Goal: Transaction & Acquisition: Purchase product/service

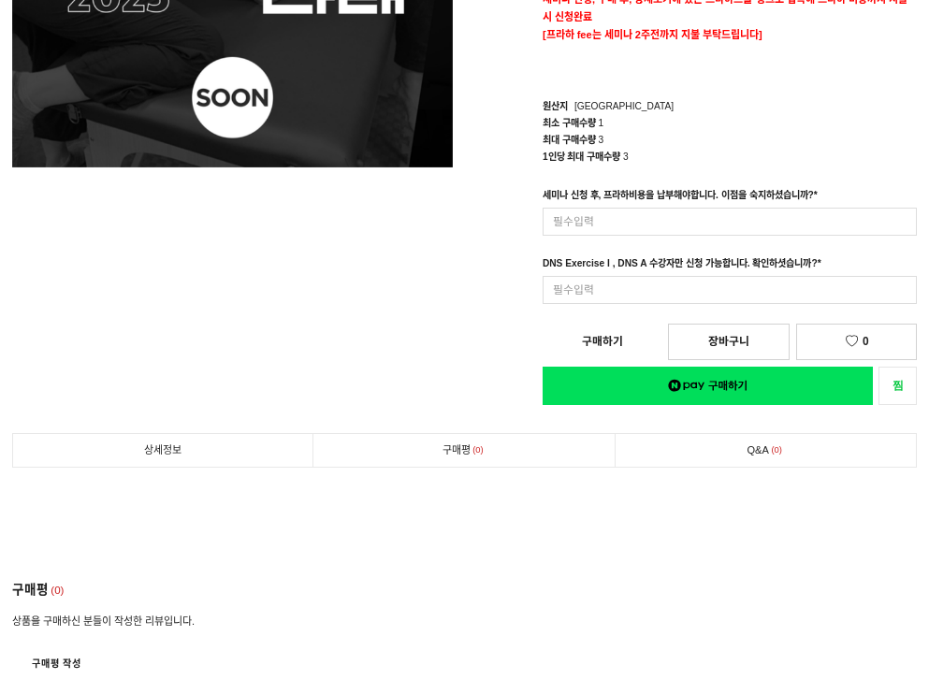
scroll to position [347, 0]
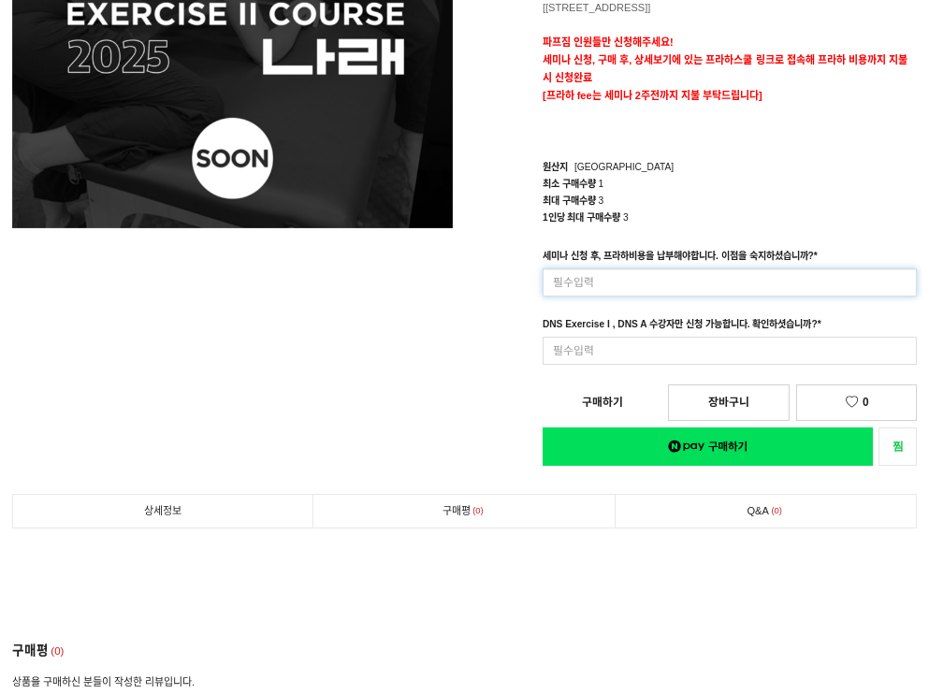
click at [536, 134] on input at bounding box center [729, 282] width 374 height 29
type input "s"
type input "넵"
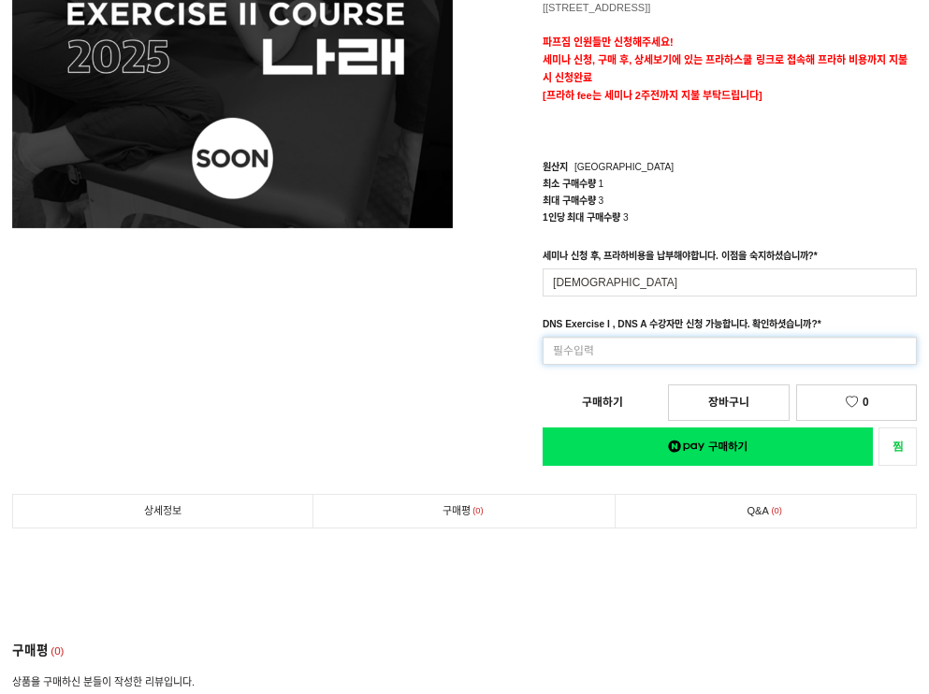
click at [536, 134] on input at bounding box center [729, 351] width 374 height 29
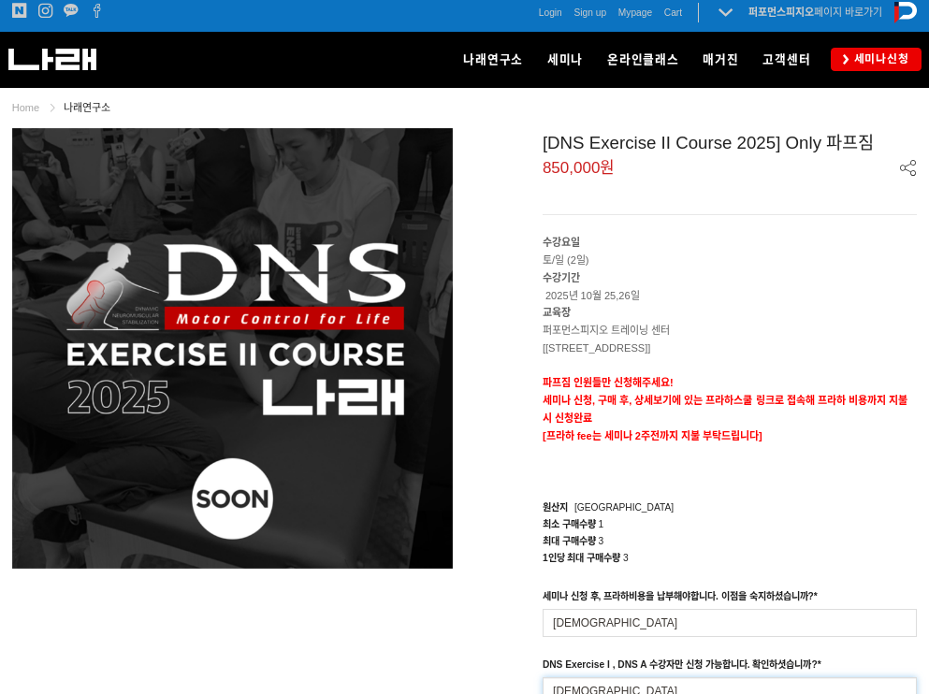
scroll to position [0, 0]
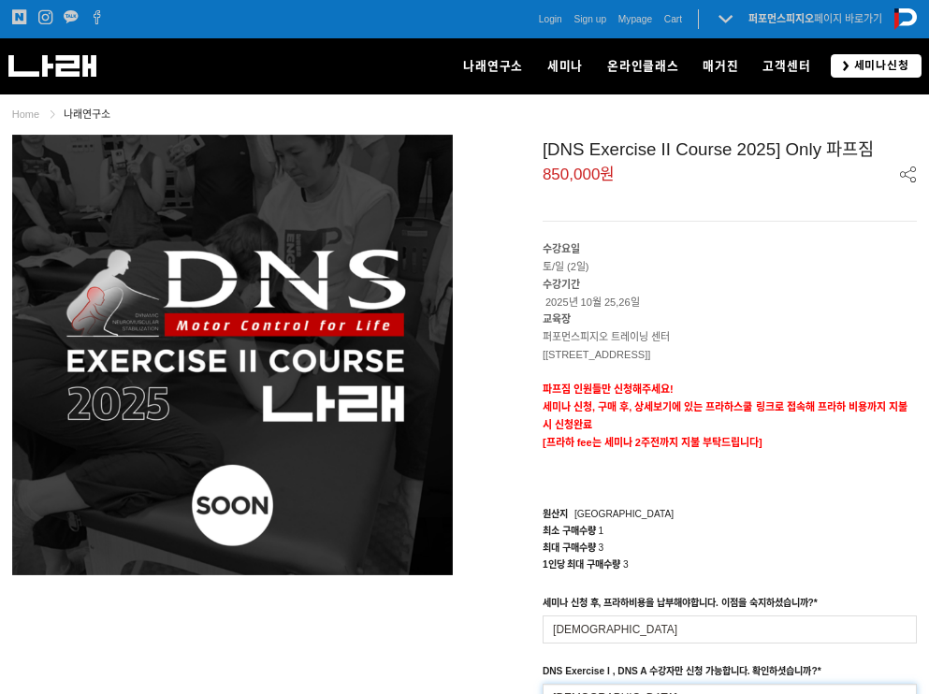
type input "넵"
click at [536, 65] on span "세미나신청" at bounding box center [879, 66] width 60 height 16
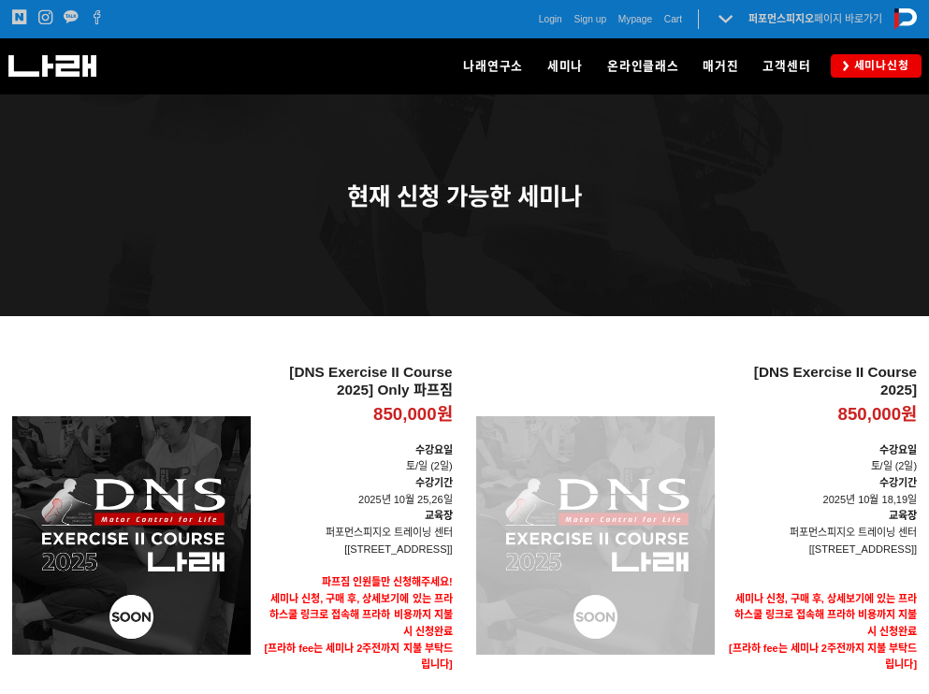
scroll to position [209, 0]
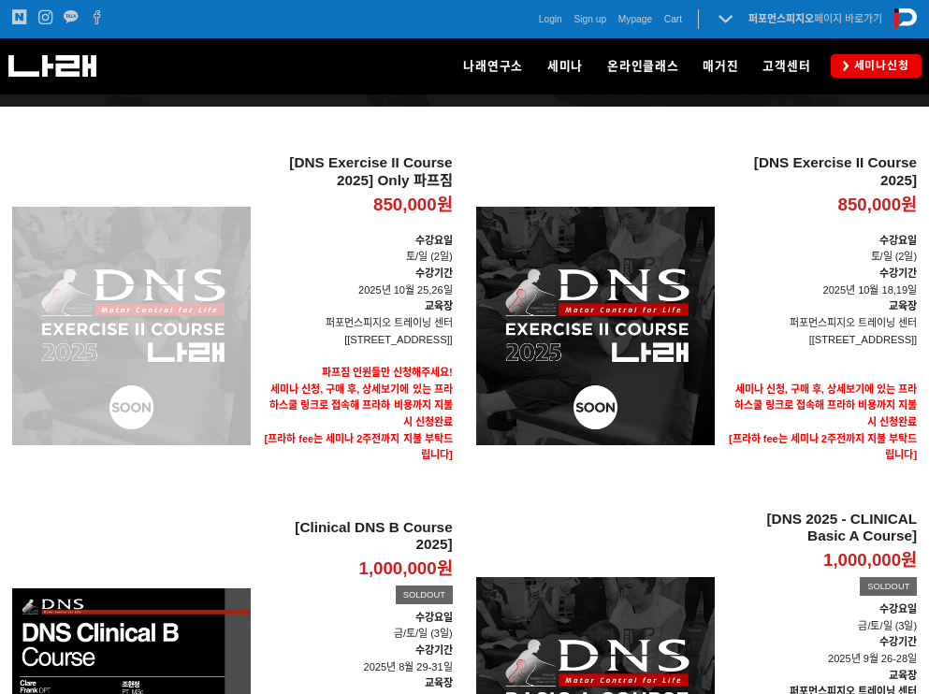
click at [154, 374] on div "[DNS Exercise II Course 2025] Only 파프짐 850,000원 TIME SALE" at bounding box center [131, 325] width 238 height 342
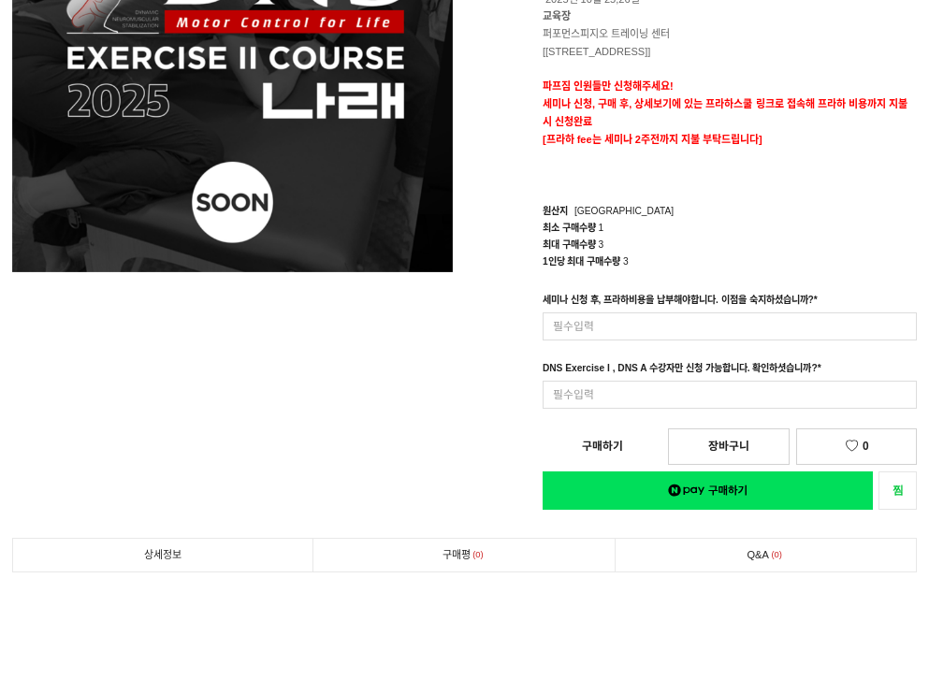
scroll to position [428, 0]
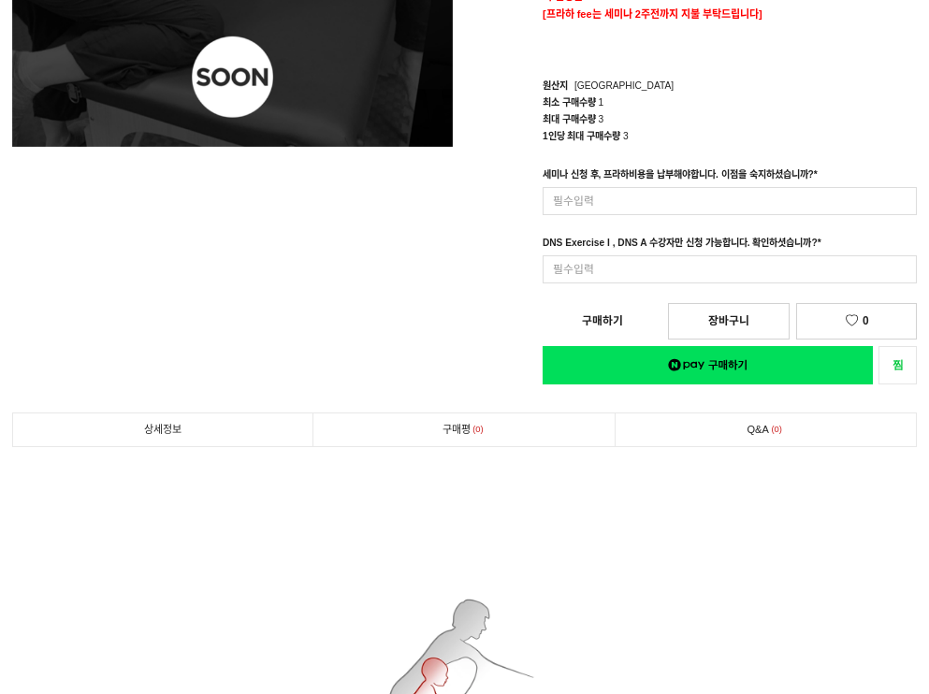
click at [734, 210] on div "세미나 신청 후, 프라하비용을 납부해야합니다. 이점을 숙지하셨습니까? * 입력형 옵션을 입력해 주세요 최대 50자 이내로 입력해 주세요. DN…" at bounding box center [729, 224] width 398 height 117
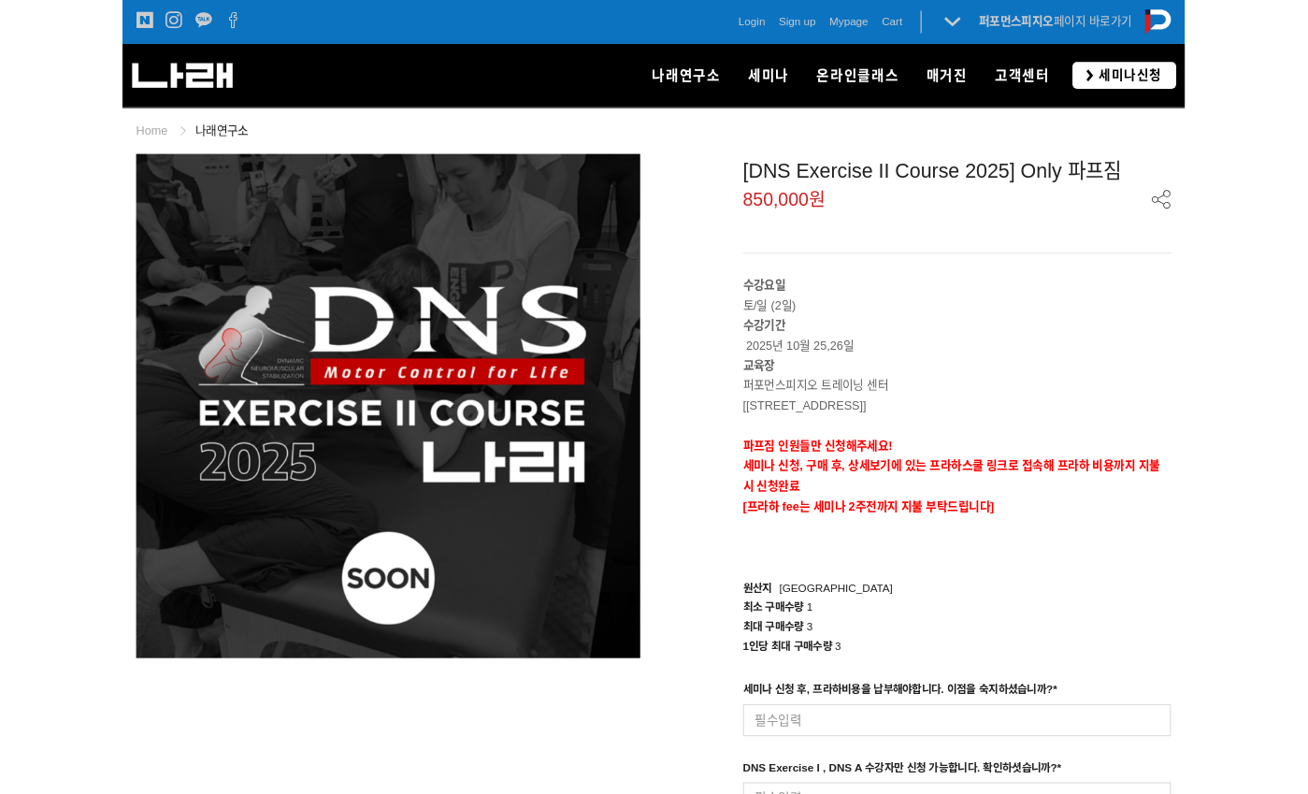
scroll to position [0, 0]
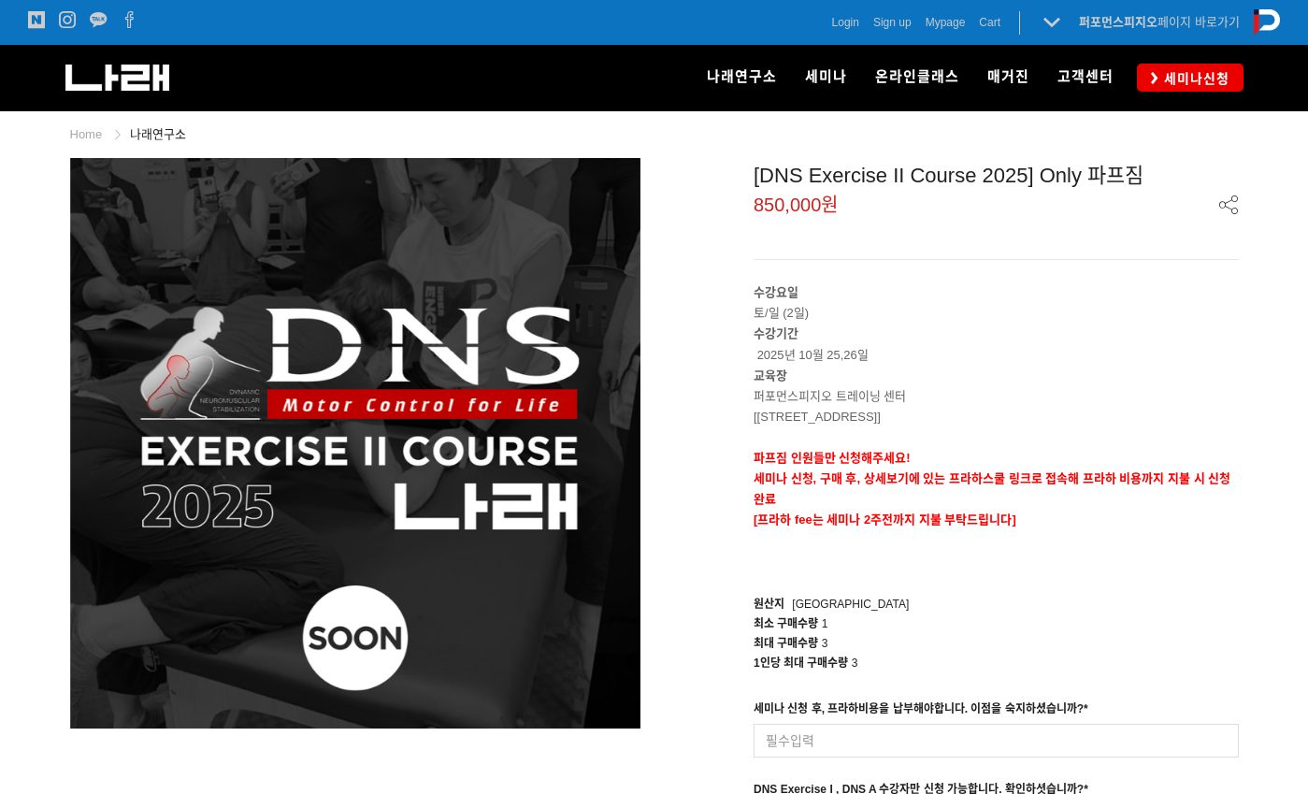
click at [162, 80] on img at bounding box center [117, 78] width 104 height 26
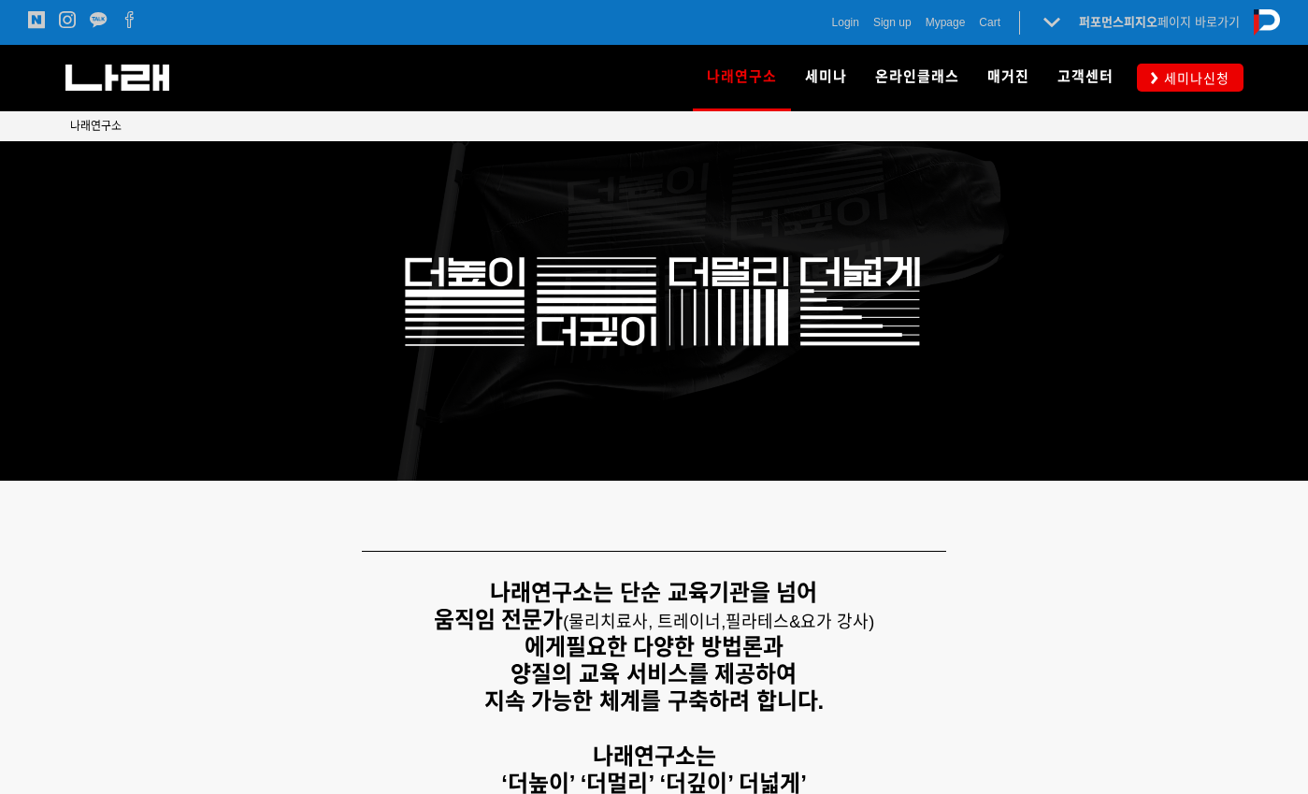
click at [814, 35] on div "Login Sign up Mypage Cart 0 퍼포먼스피지오 페이지 바로가기 나래연구소 페이지로 전환하기" at bounding box center [968, 22] width 626 height 45
click at [820, 35] on div "Login Sign up Mypage Cart 0 퍼포먼스피지오 페이지 바로가기 나래연구소 페이지로 전환하기" at bounding box center [968, 22] width 626 height 45
click at [828, 31] on div "Login Sign up Mypage Cart 0 퍼포먼스피지오 페이지 바로가기 나래연구소 페이지로 전환하기" at bounding box center [968, 22] width 626 height 45
click at [835, 28] on span "Login" at bounding box center [845, 22] width 27 height 19
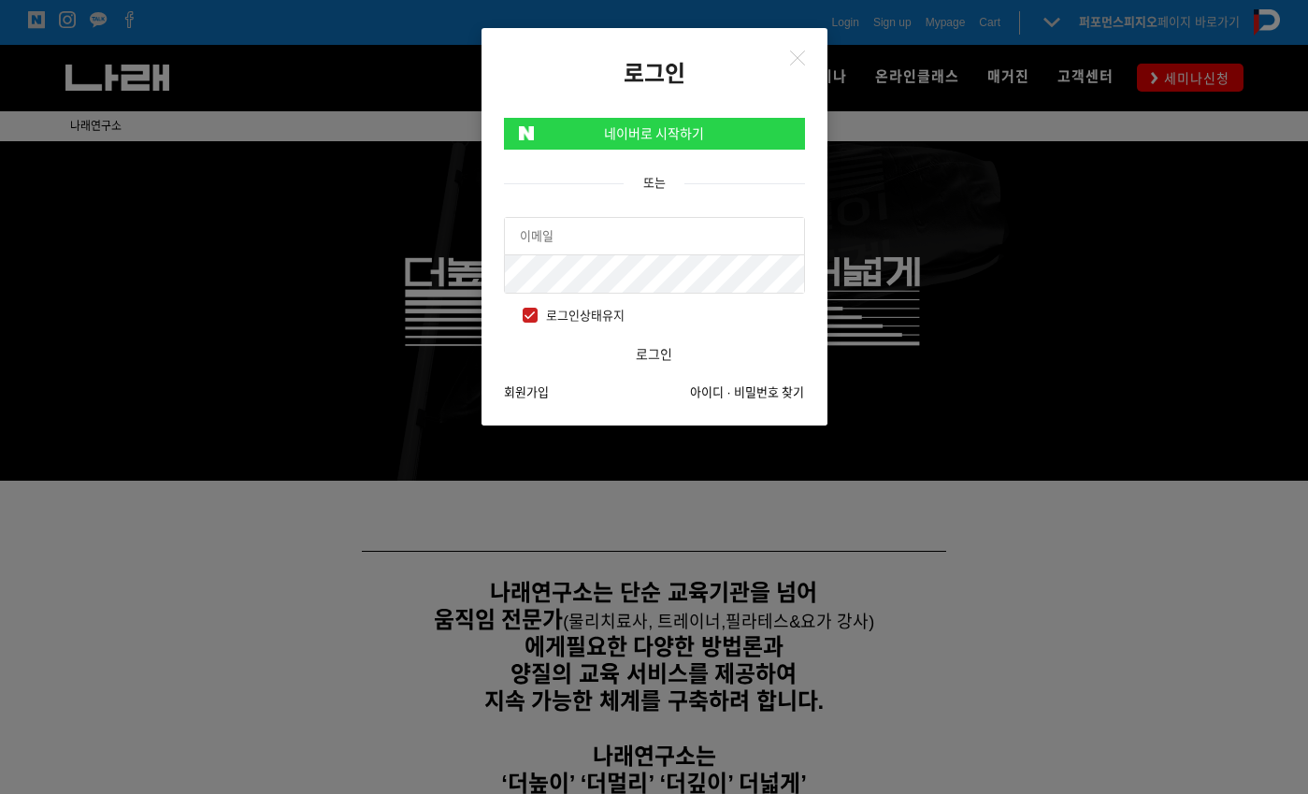
type input "[EMAIL_ADDRESS][DOMAIN_NAME]"
click at [654, 353] on button "로그인" at bounding box center [654, 354] width 301 height 37
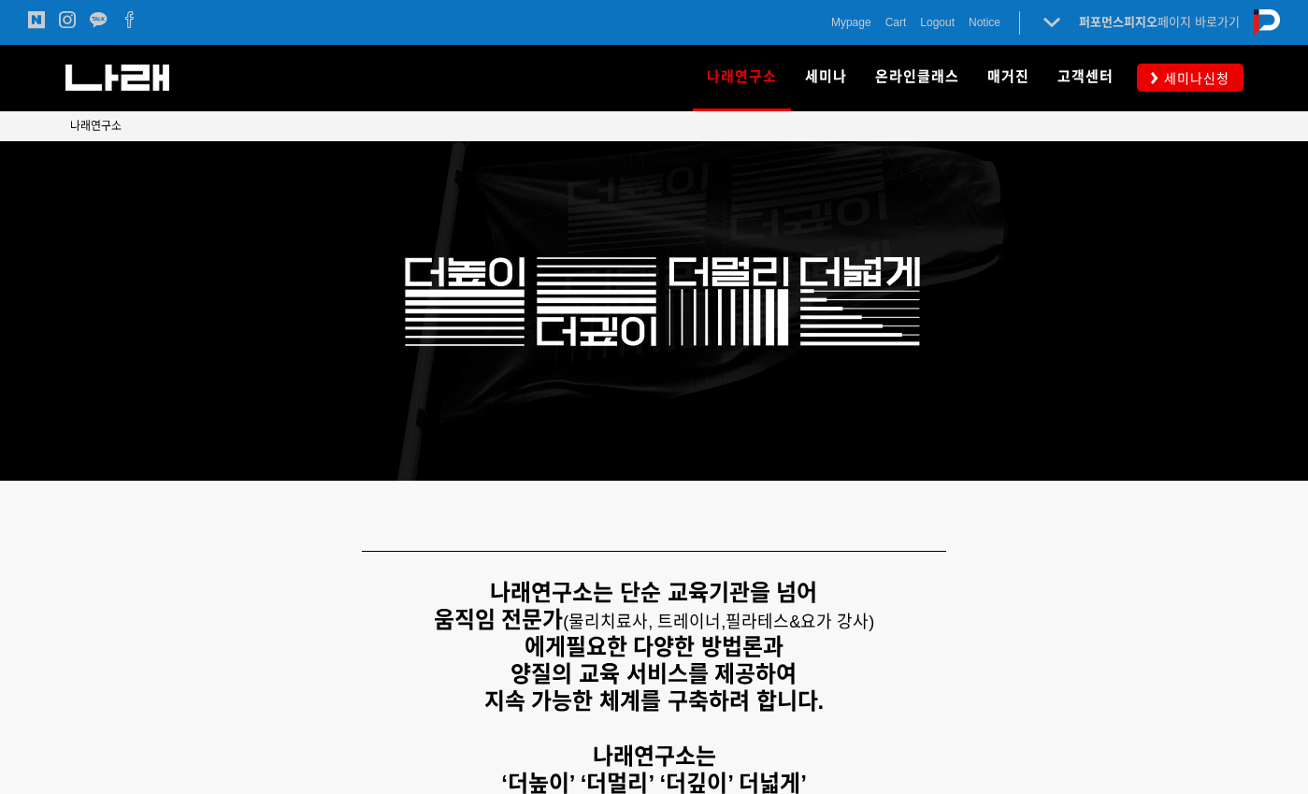
scroll to position [1268, 0]
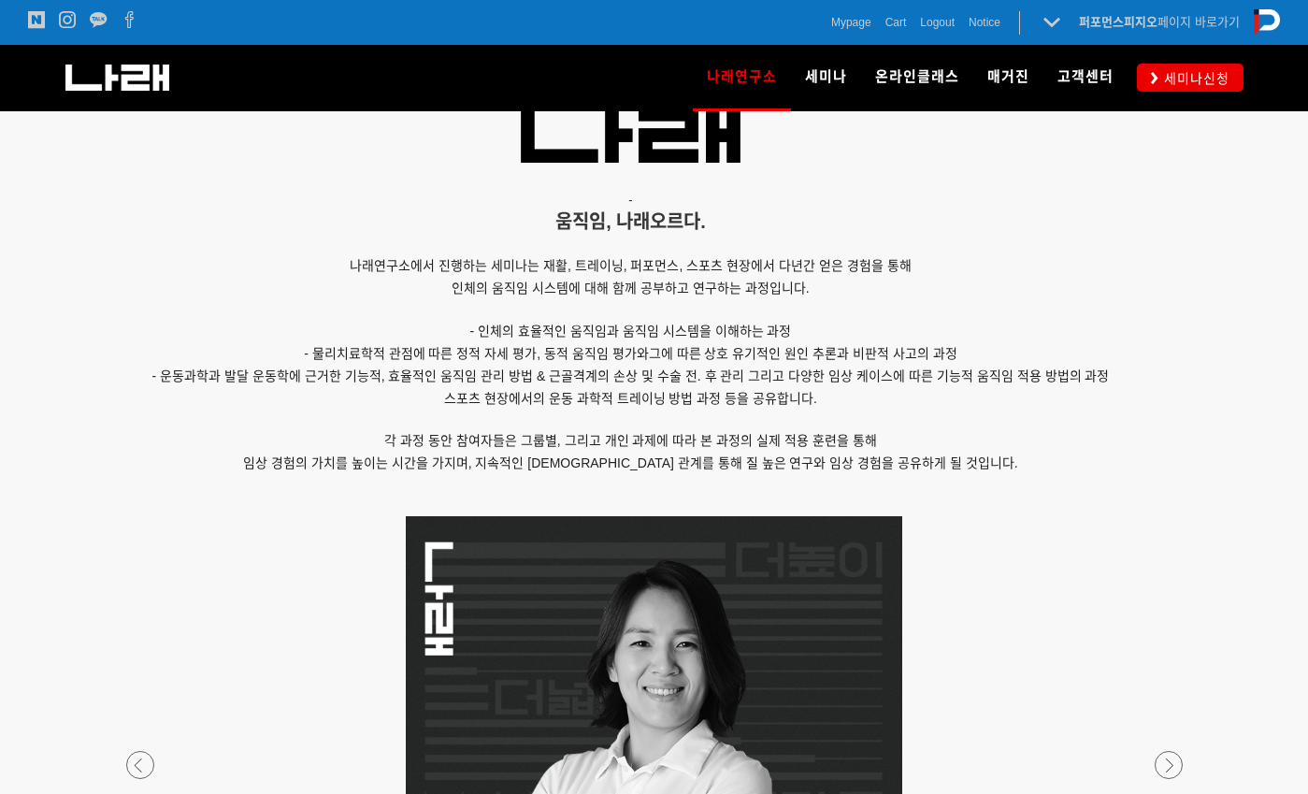
click at [1185, 100] on div "나래연구소 연구소 소개 나래연구원 ML l SPECIALISTS 세미나 MovementLinks l 무브먼트링크 ML l LOWER QUART…" at bounding box center [919, 77] width 649 height 65
click at [1188, 80] on span "세미나신청" at bounding box center [1194, 78] width 71 height 19
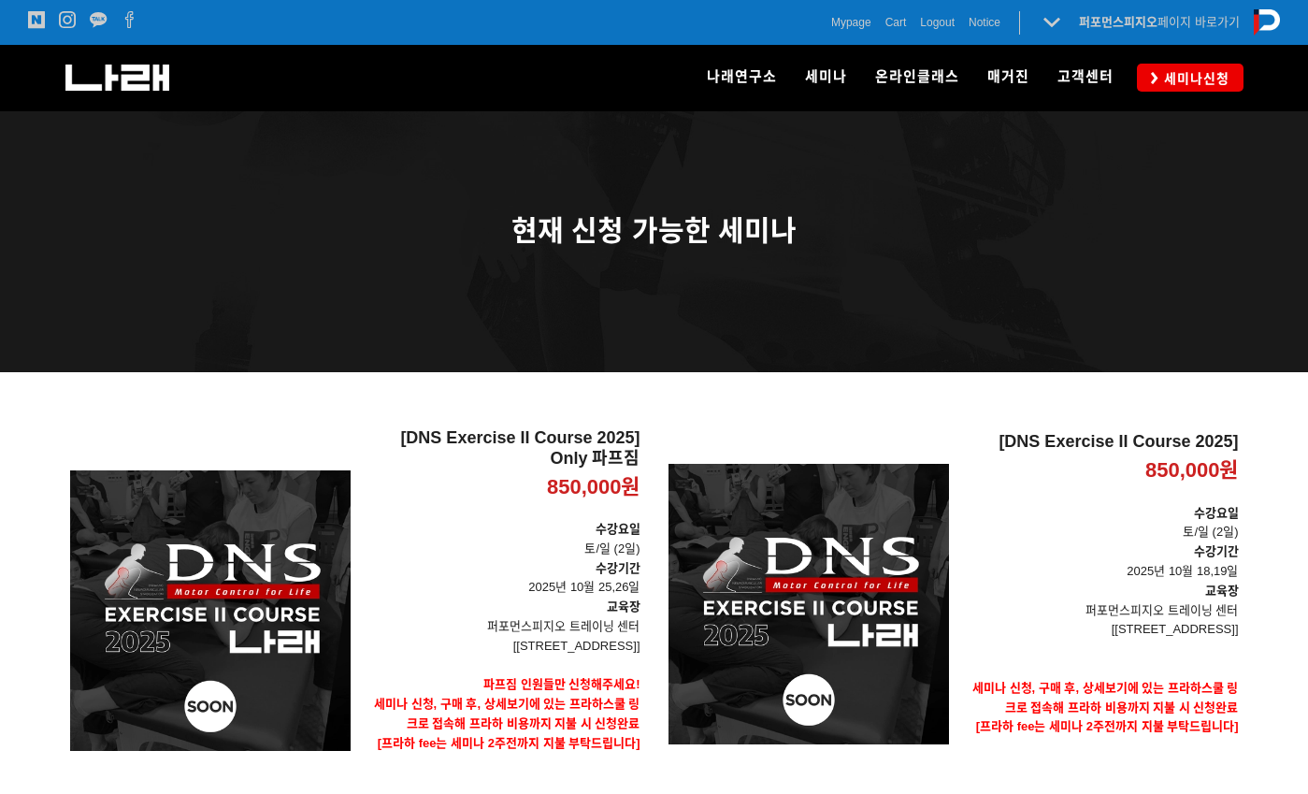
scroll to position [94, 0]
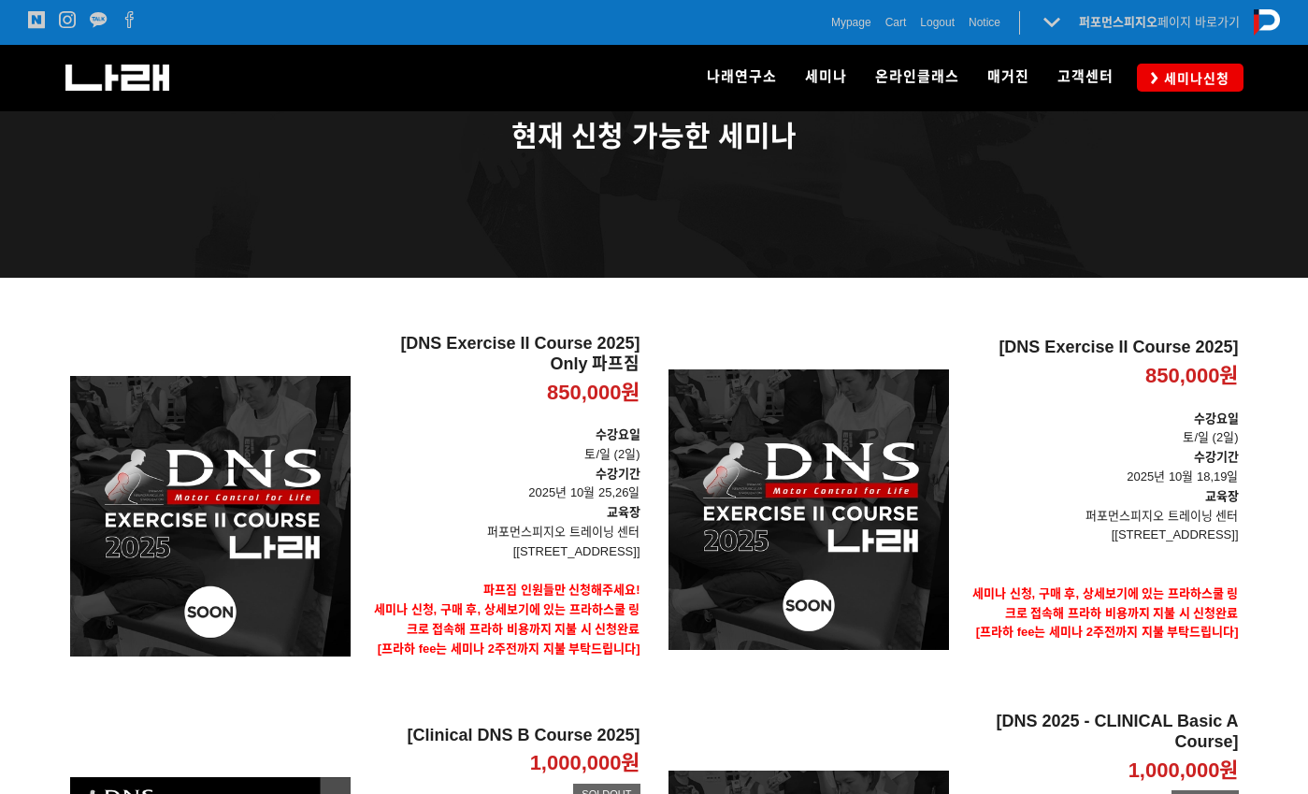
click at [632, 470] on strong "수강기간" at bounding box center [618, 474] width 45 height 14
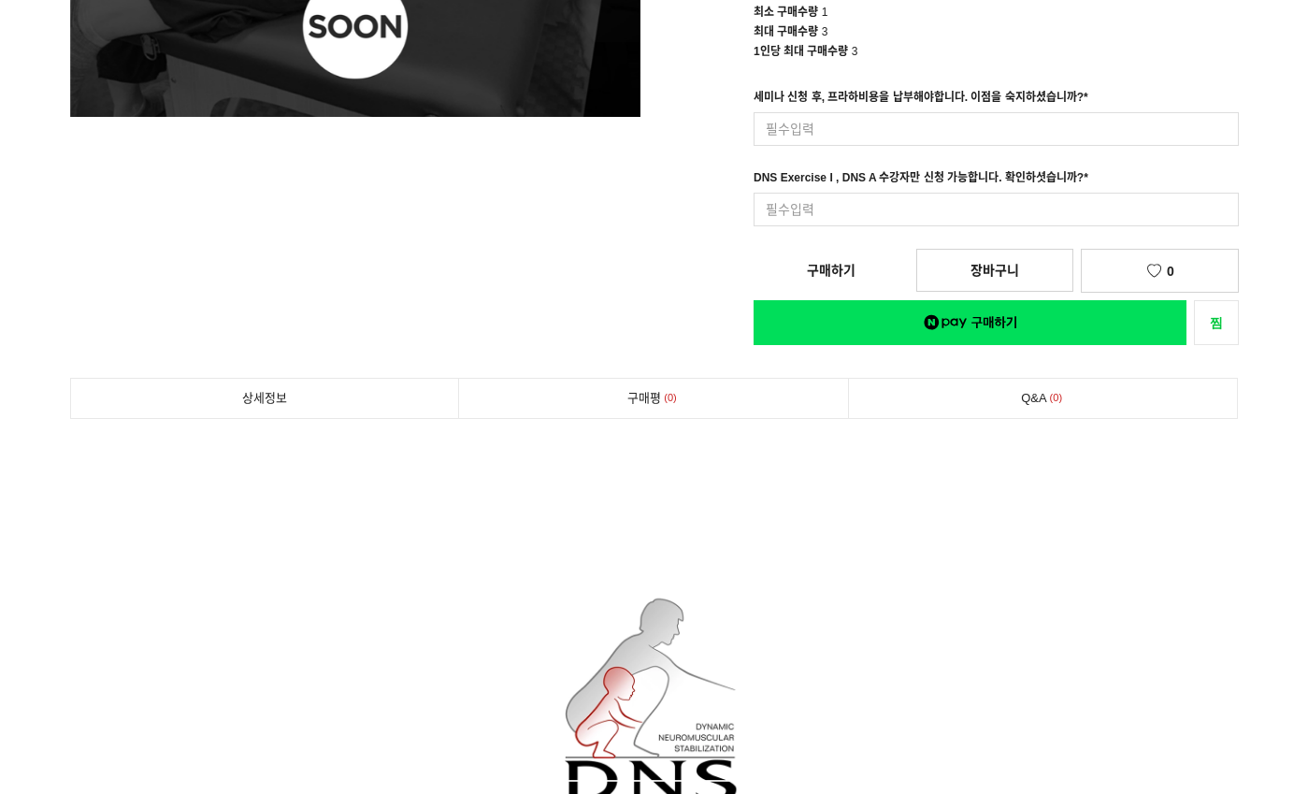
scroll to position [345, 0]
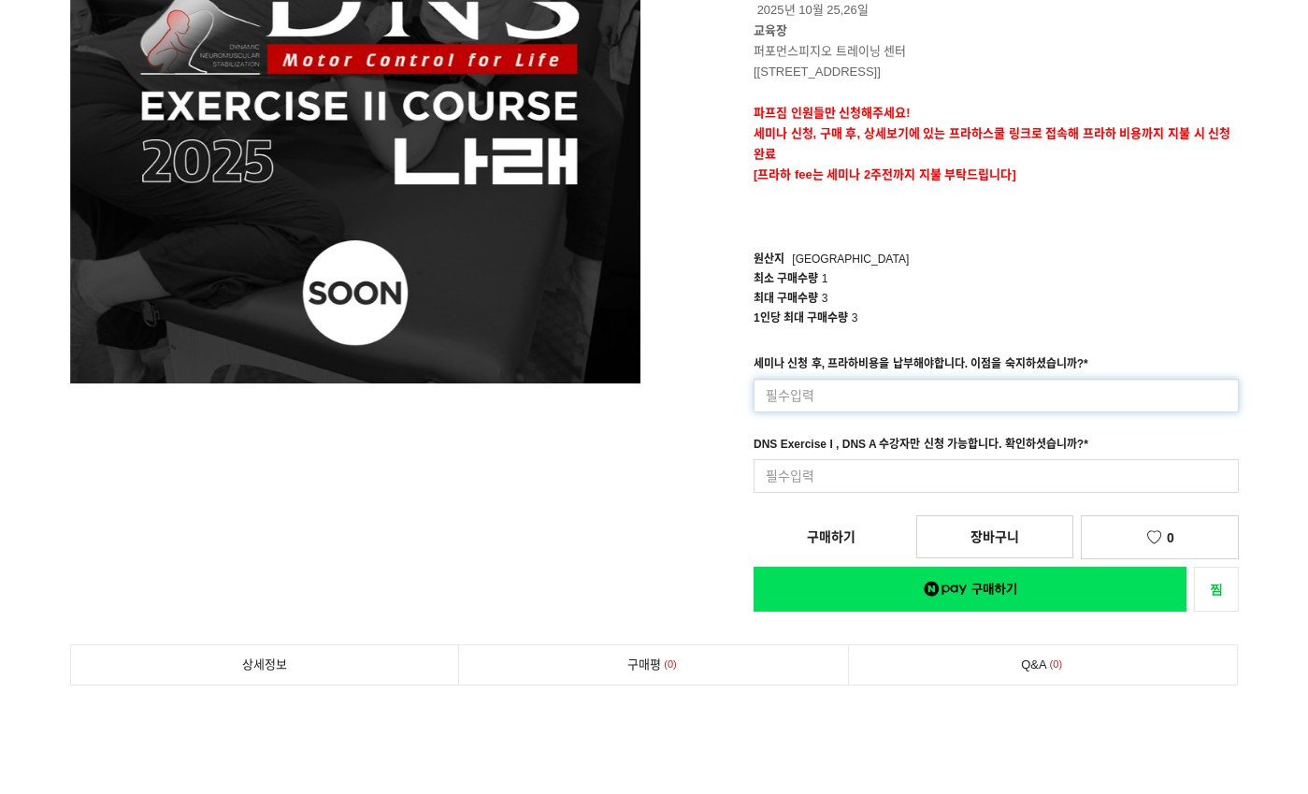
click at [1040, 403] on input at bounding box center [996, 396] width 485 height 34
type input "s"
type input "넵"
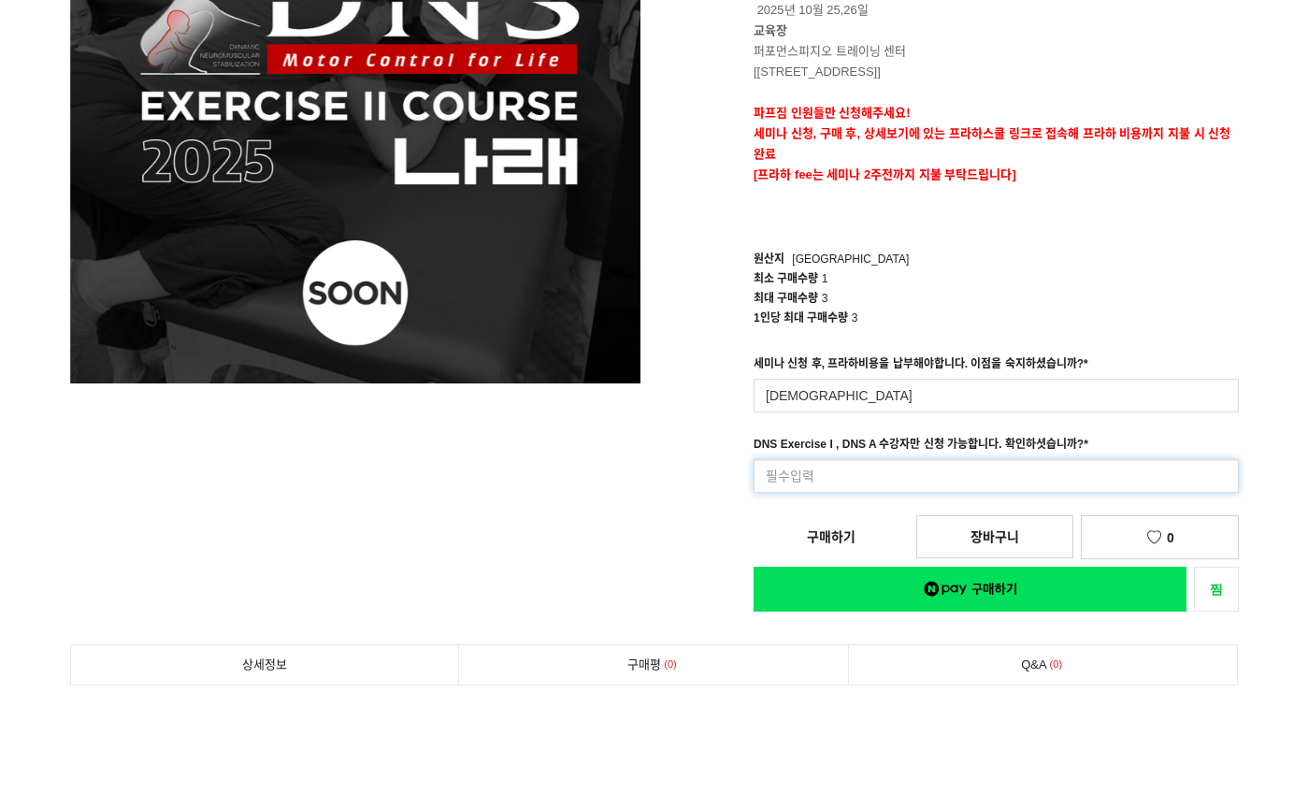
drag, startPoint x: 1016, startPoint y: 472, endPoint x: 1016, endPoint y: 409, distance: 63.6
click at [1016, 472] on input at bounding box center [996, 476] width 485 height 34
type input "넵"
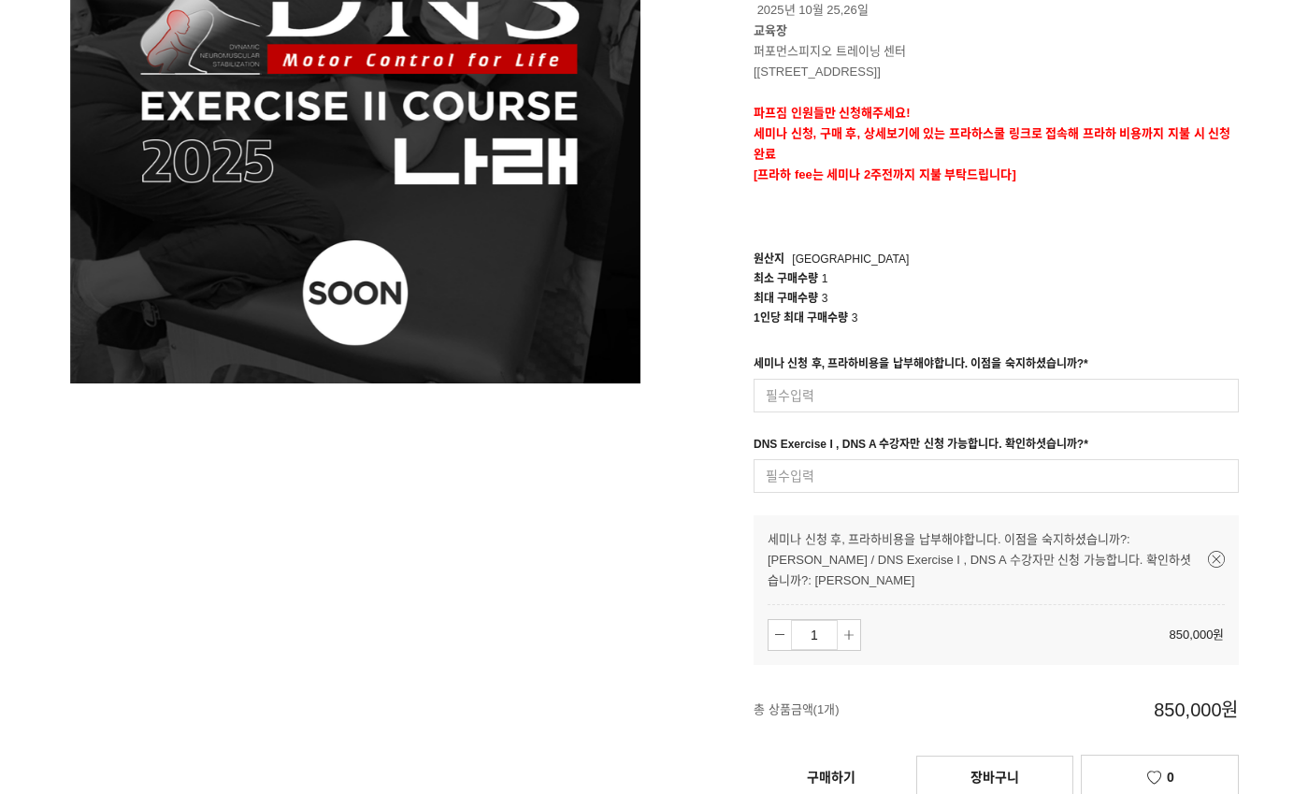
click at [980, 573] on div "[DNS Exercise II Course 2025] Only 파프짐 850,000원 수강요일 토/일 (2일) 수강기간 2025년 10월 25…" at bounding box center [954, 332] width 570 height 1038
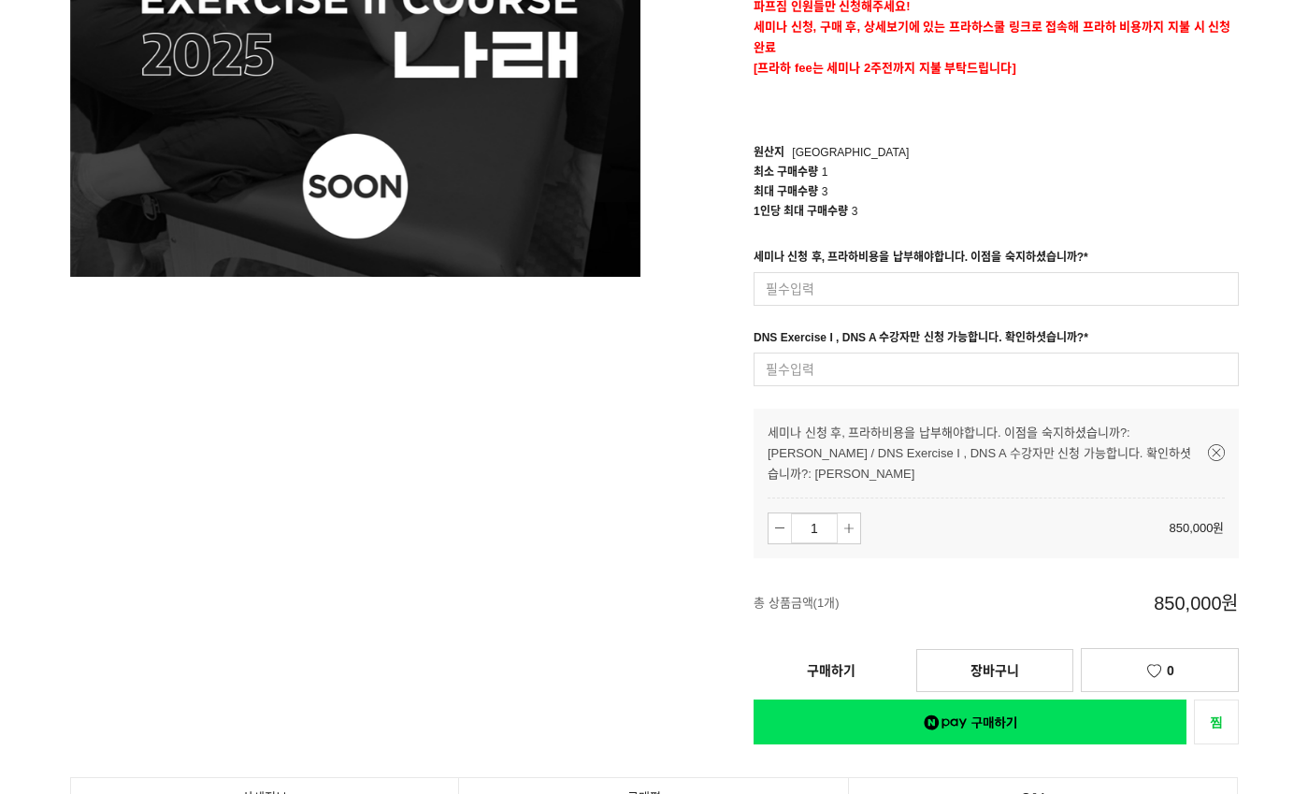
scroll to position [512, 0]
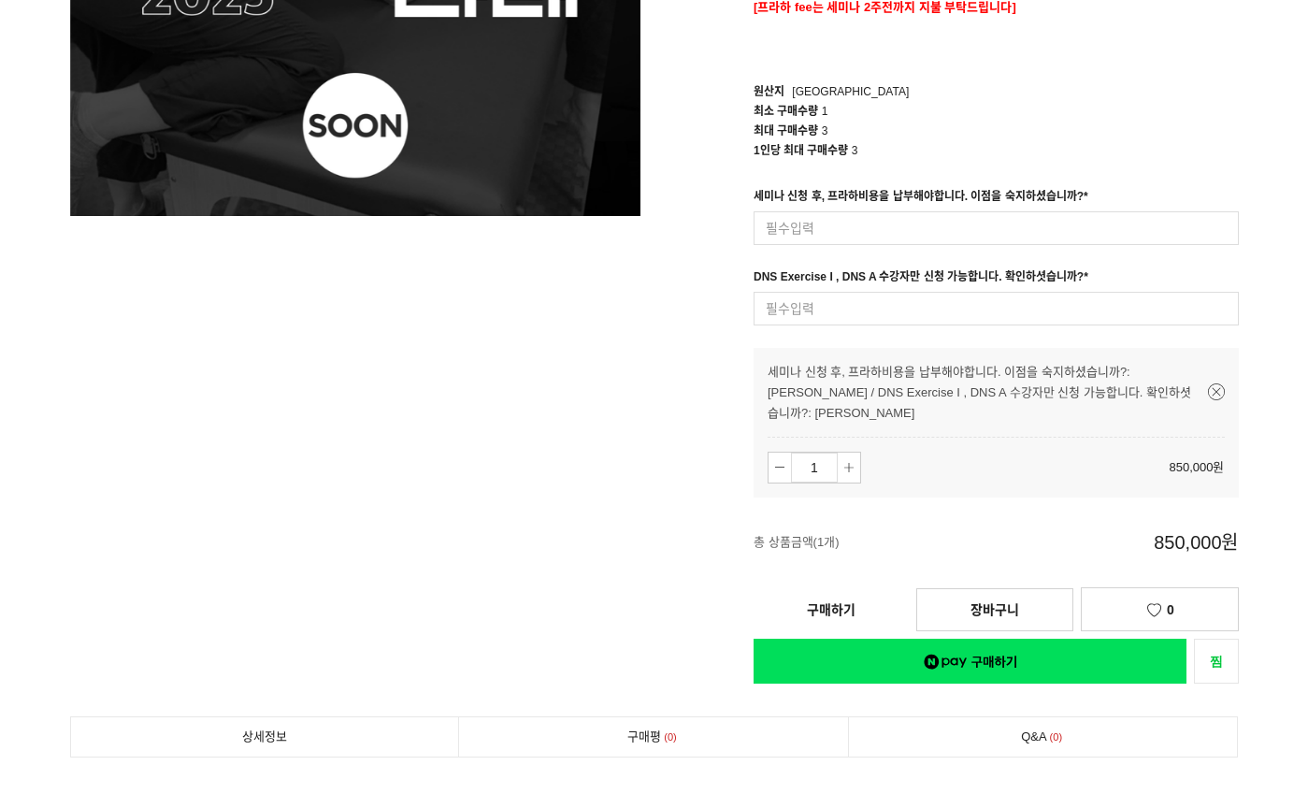
click at [962, 639] on link "네이버페이 구매하기" at bounding box center [970, 661] width 433 height 45
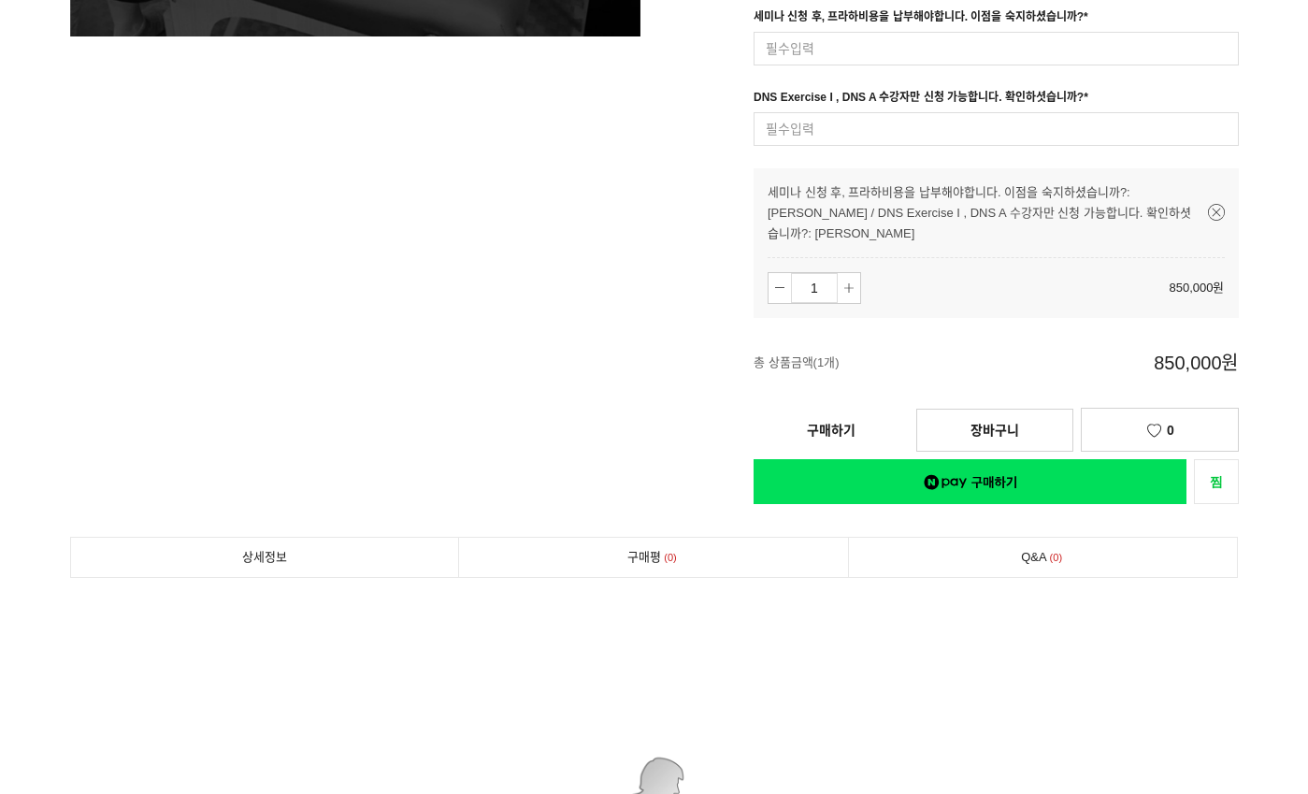
click at [860, 410] on link "구매하기" at bounding box center [831, 430] width 155 height 41
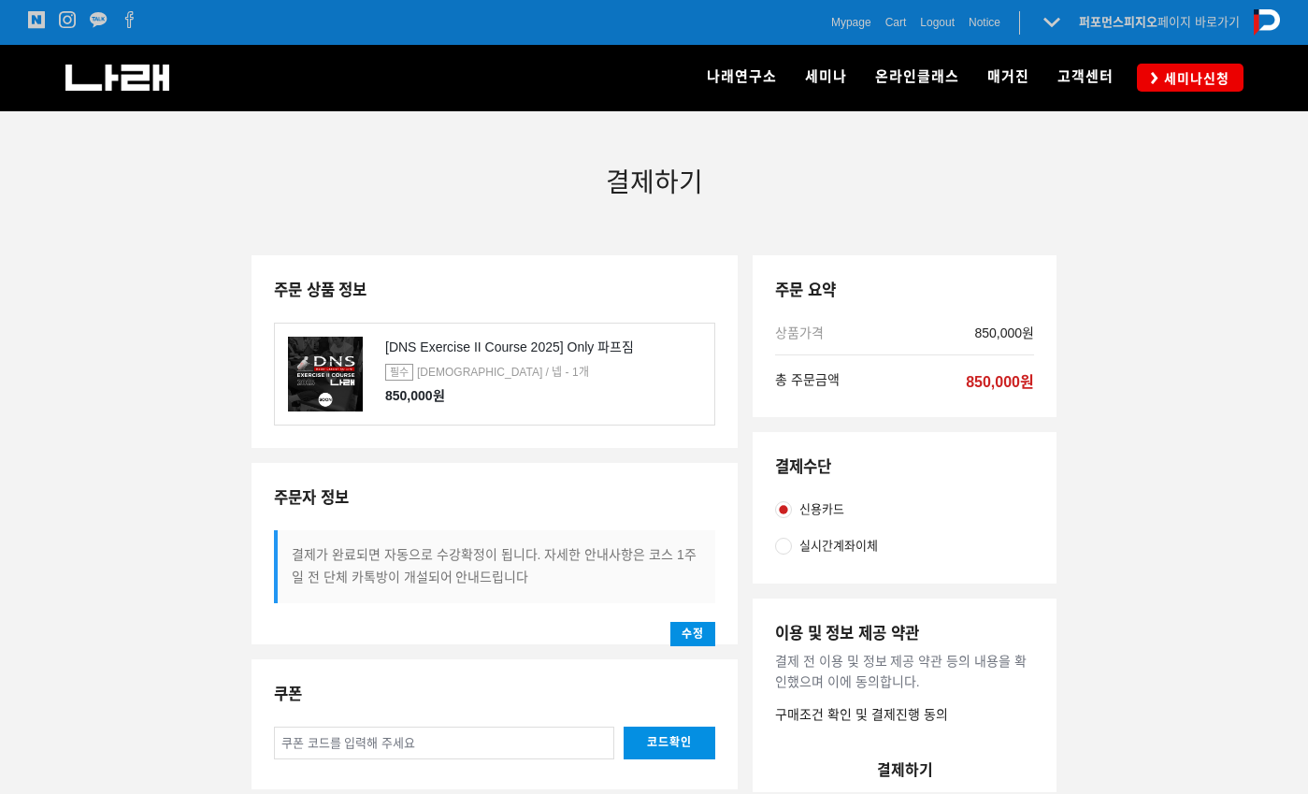
radio input "true"
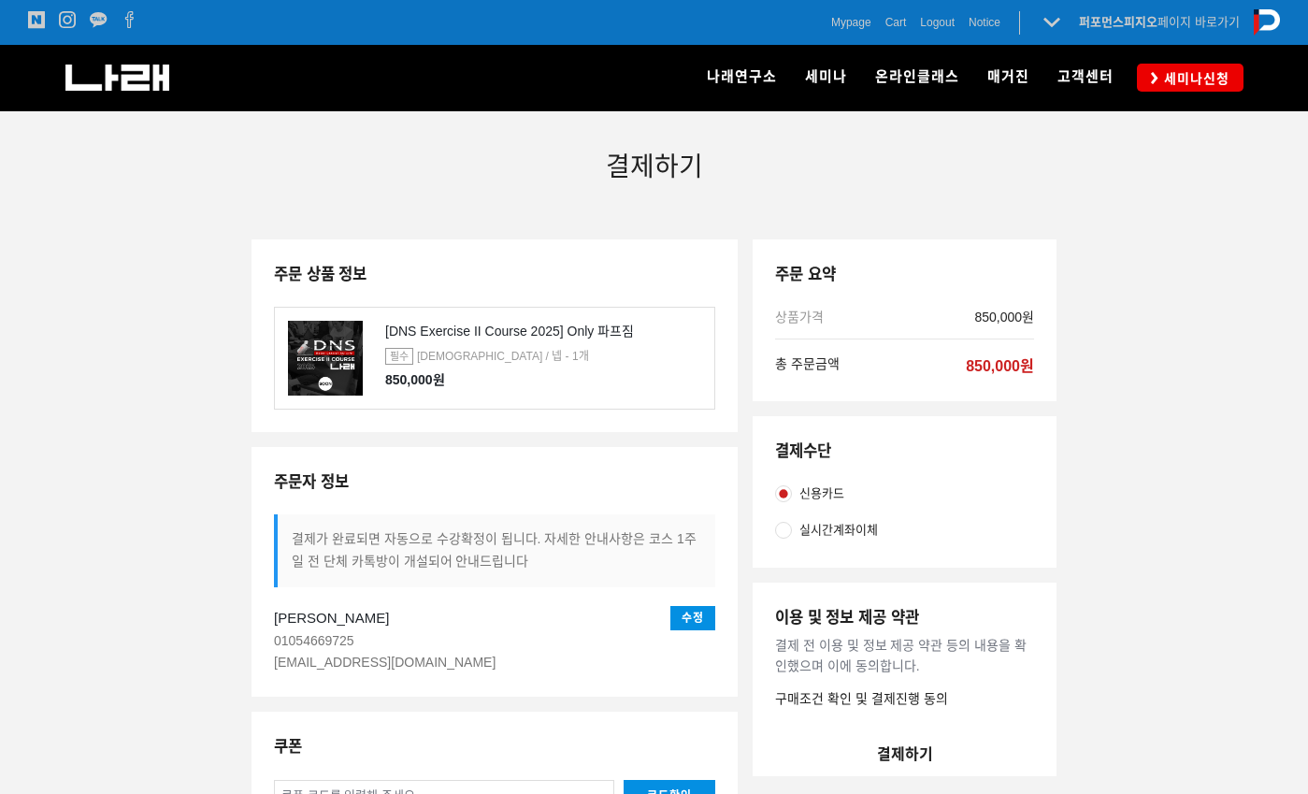
scroll to position [125, 0]
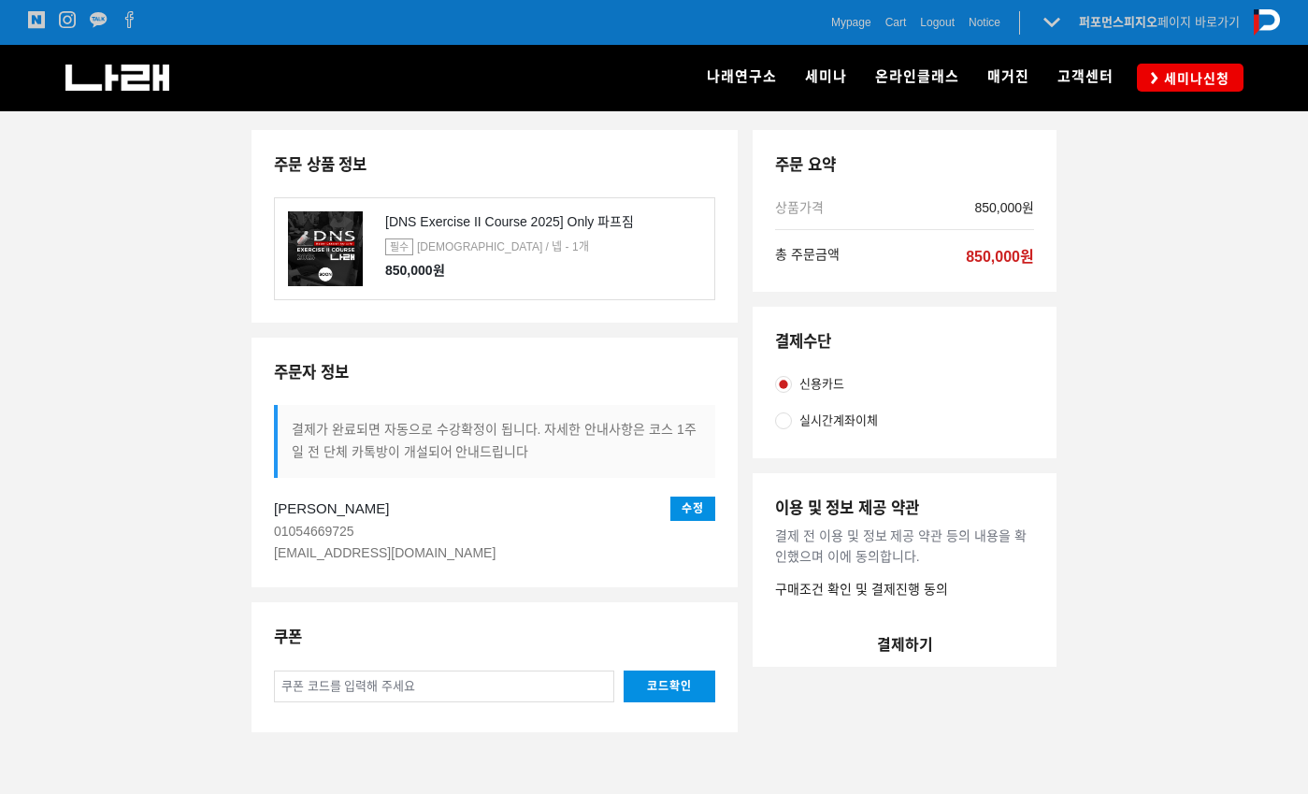
click at [813, 413] on span "실시간계좌이체" at bounding box center [838, 421] width 79 height 21
click at [792, 413] on input "실시간계좌이체" at bounding box center [783, 420] width 17 height 17
radio input "true"
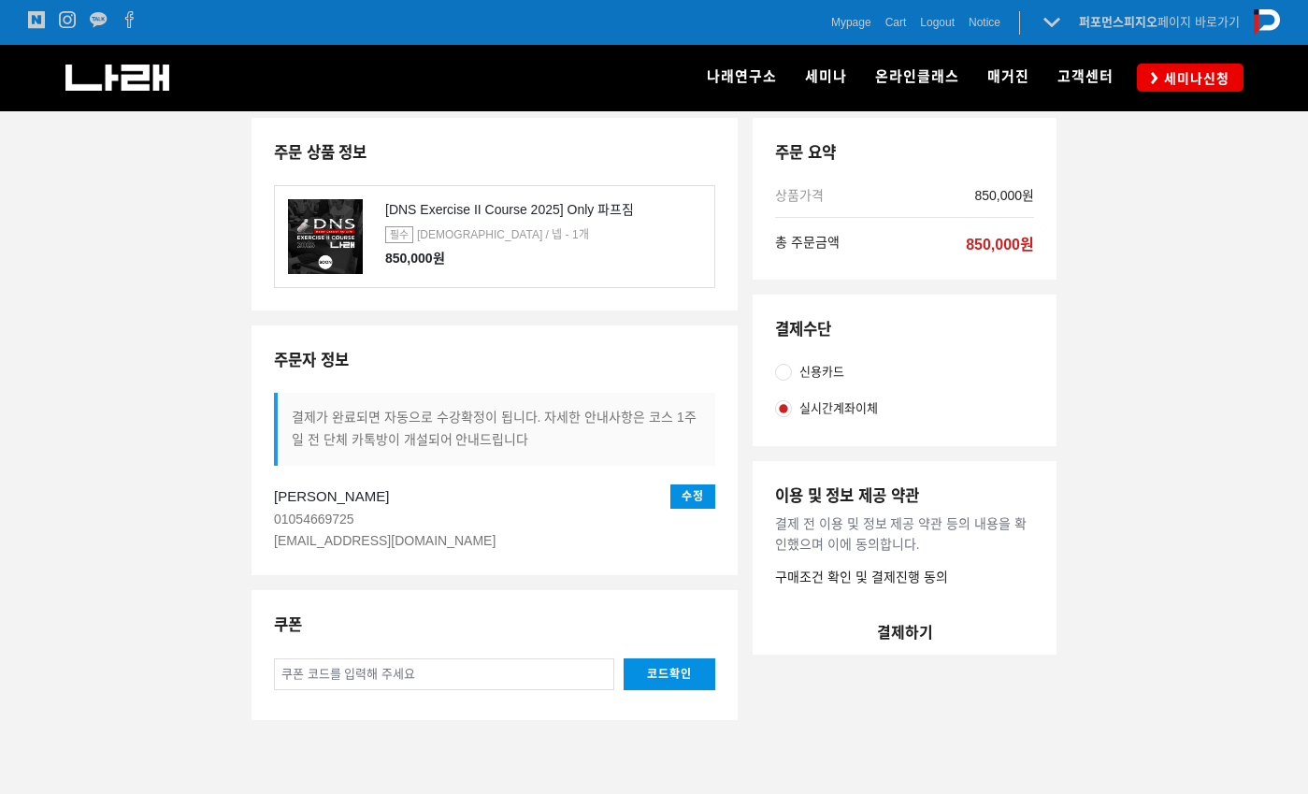
scroll to position [249, 0]
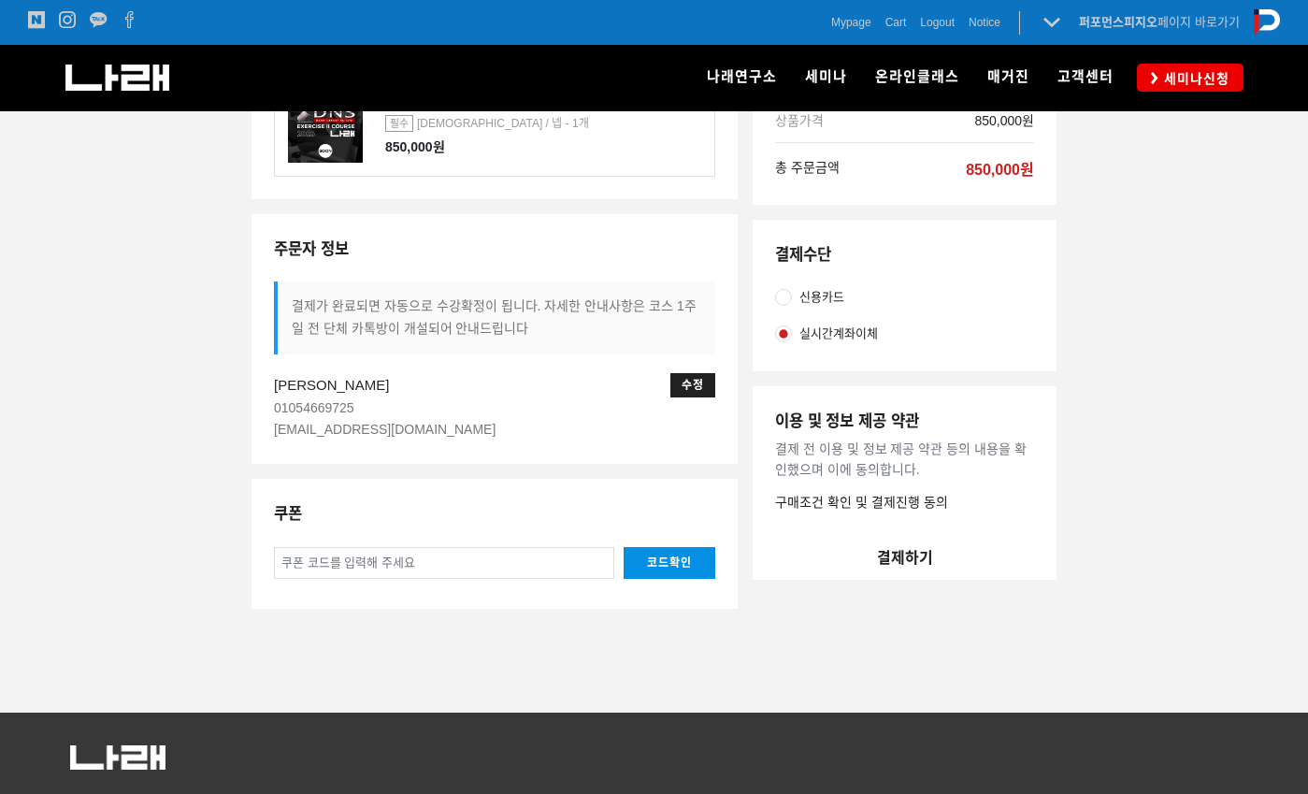
click at [690, 376] on button "수정" at bounding box center [692, 385] width 45 height 24
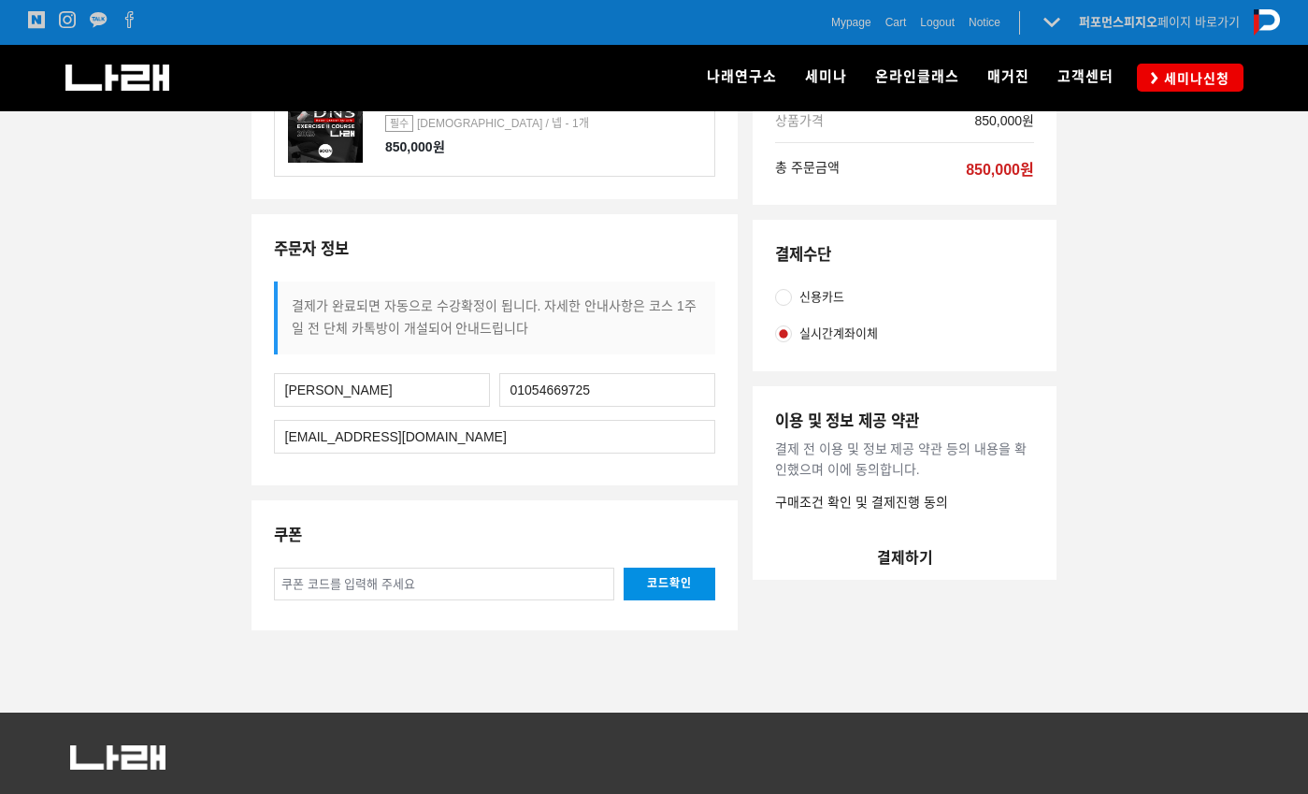
type input "jaebbung21@naver.com"
click at [902, 556] on button "결제하기" at bounding box center [905, 558] width 304 height 45
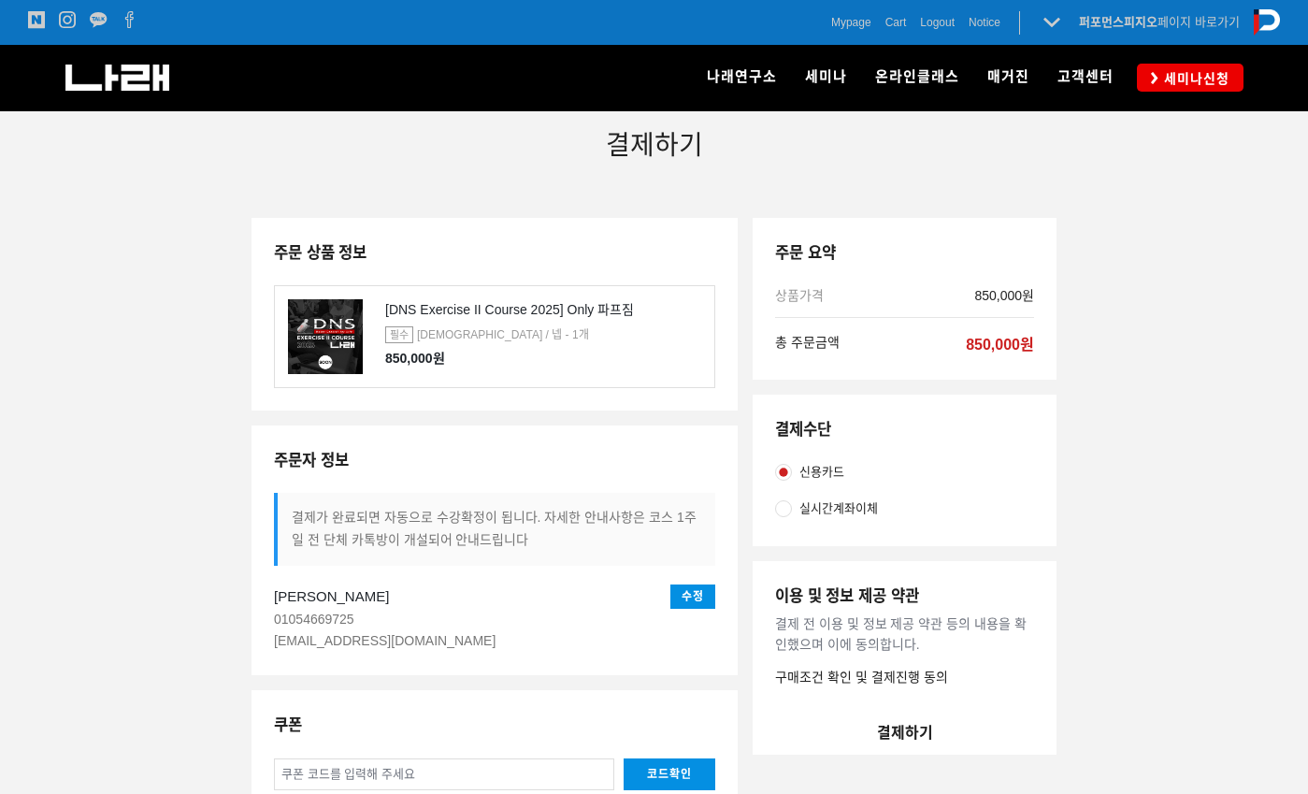
scroll to position [38, 0]
click at [696, 600] on button "수정" at bounding box center [692, 595] width 45 height 24
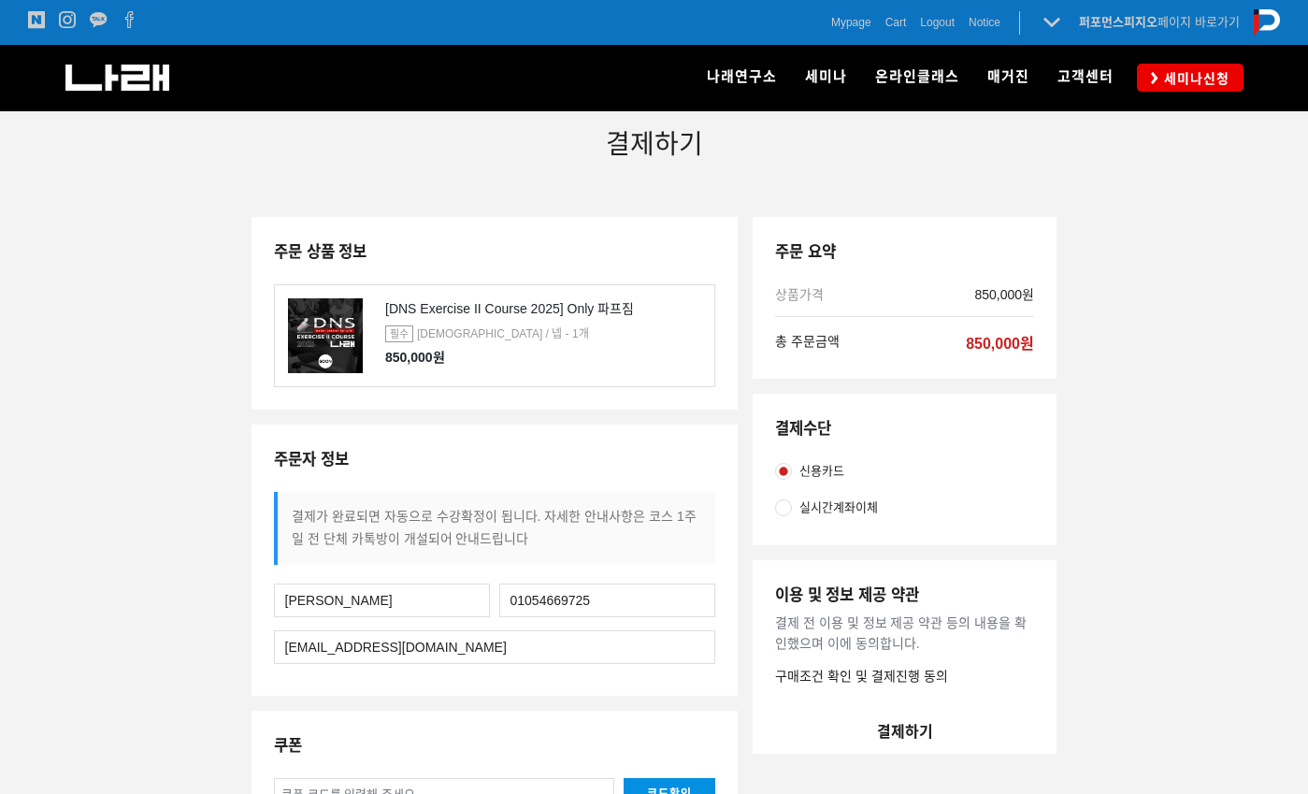
drag, startPoint x: 551, startPoint y: 637, endPoint x: 436, endPoint y: 648, distance: 115.6
click at [436, 648] on input "[EMAIL_ADDRESS][DOMAIN_NAME]" at bounding box center [494, 647] width 441 height 34
drag, startPoint x: 436, startPoint y: 648, endPoint x: 397, endPoint y: 648, distance: 38.3
click at [397, 648] on input "[EMAIL_ADDRESS][DOMAIN_NAME]" at bounding box center [494, 647] width 441 height 34
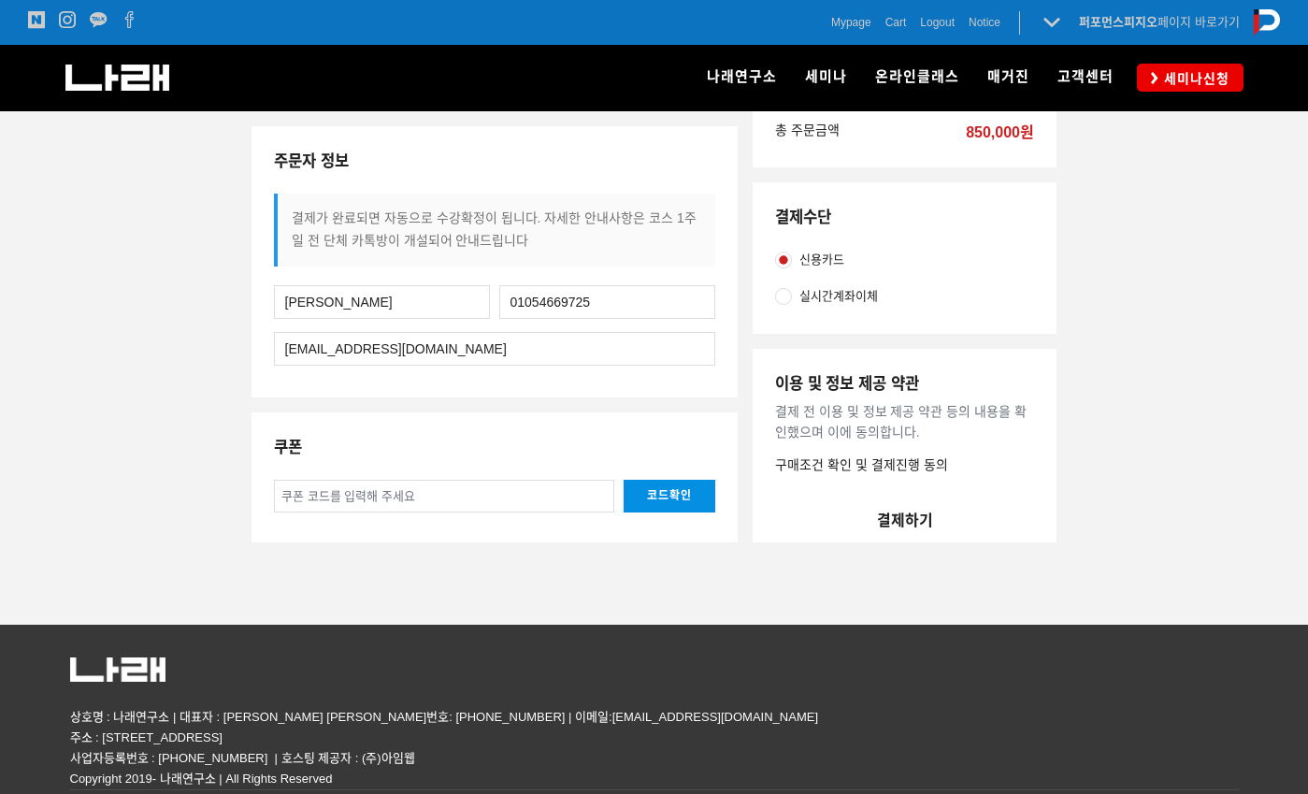
scroll to position [430, 0]
type input "jaebbung21@naver.com"
click at [909, 397] on div "이용 및 정보 제공 약관 결제 전 이용 및 정보 제공 약관 등의 내용을 확인했으며 이에 동의합니다. 구매조건 확인 및 결제진행 동의" at bounding box center [905, 423] width 304 height 150
click at [905, 497] on button "결제하기" at bounding box center [905, 519] width 304 height 45
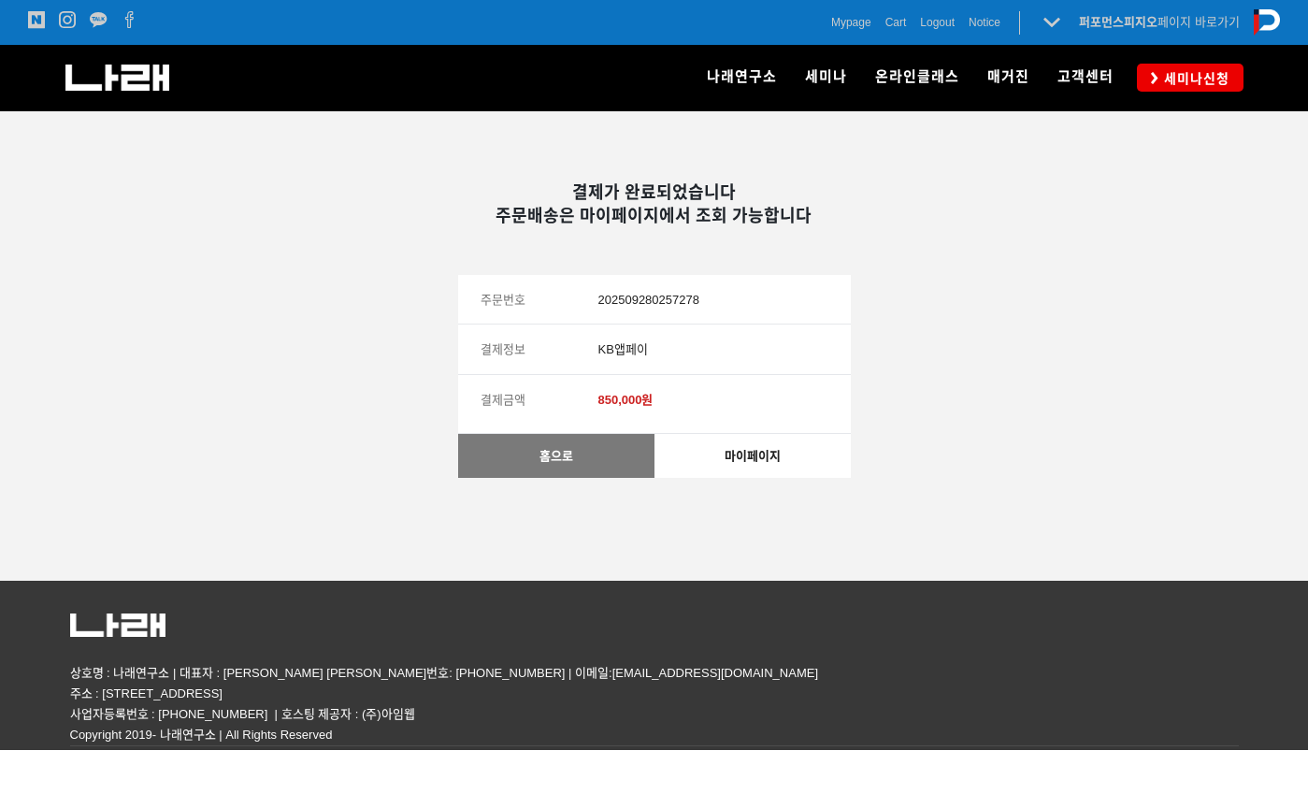
click at [585, 464] on link "홈으로" at bounding box center [556, 456] width 196 height 44
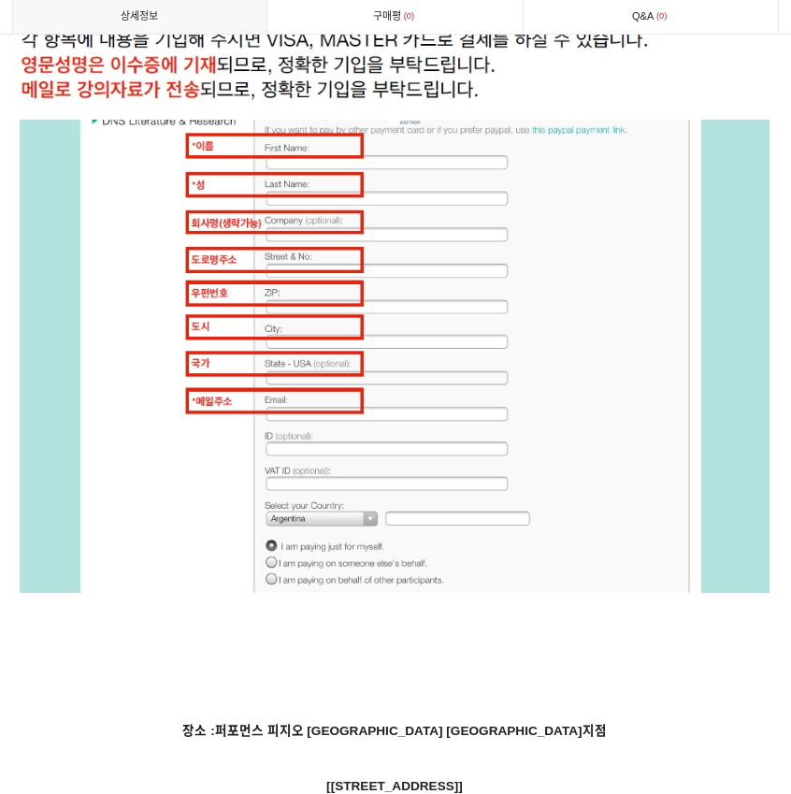
scroll to position [8772, 1]
